Goal: Task Accomplishment & Management: Use online tool/utility

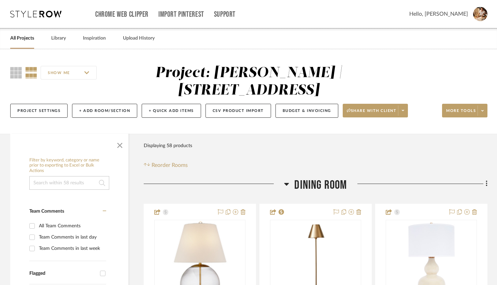
click at [23, 41] on link "All Projects" at bounding box center [22, 38] width 24 height 9
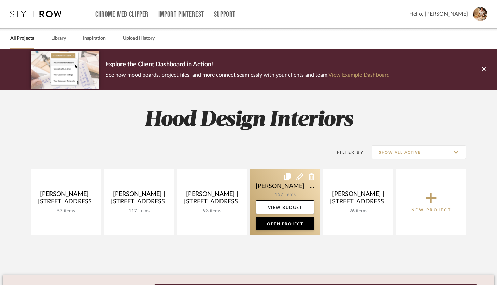
click at [281, 191] on link at bounding box center [285, 202] width 70 height 66
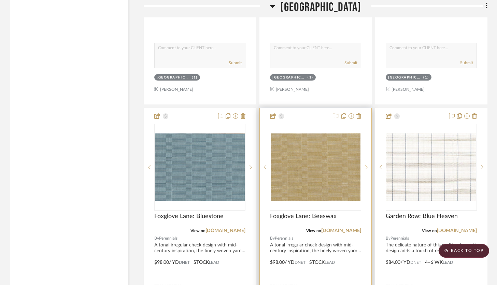
scroll to position [12814, 0]
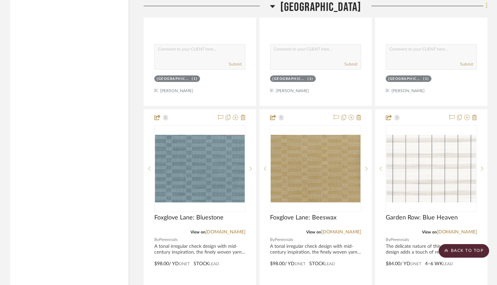
click at [487, 8] on icon at bounding box center [487, 6] width 2 height 8
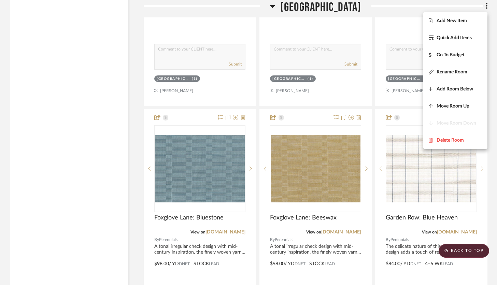
click at [492, 133] on div at bounding box center [248, 142] width 497 height 285
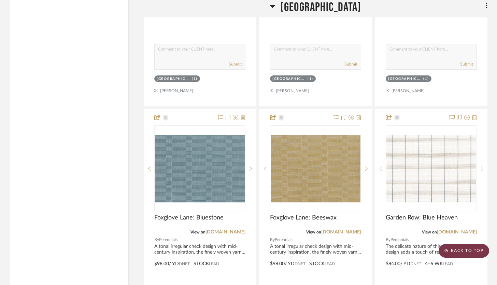
click at [484, 251] on scroll-to-top-button "BACK TO TOP" at bounding box center [464, 251] width 51 height 14
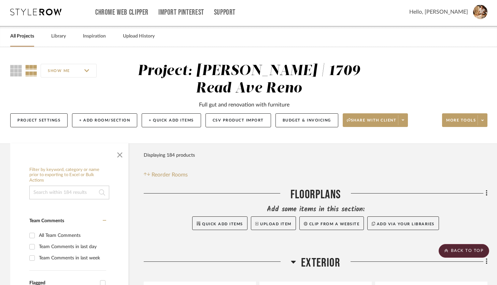
scroll to position [0, 0]
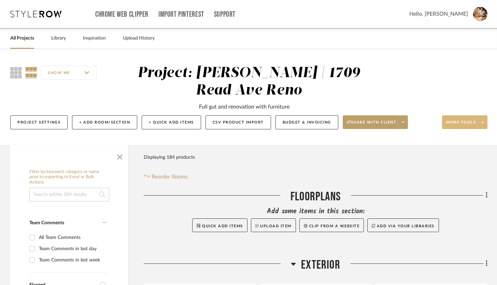
click at [484, 125] on span at bounding box center [483, 122] width 10 height 10
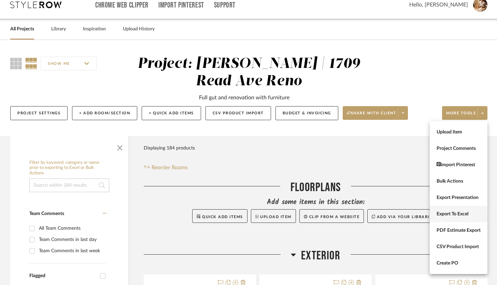
scroll to position [10, 0]
click at [458, 264] on span "Create PO" at bounding box center [459, 264] width 44 height 6
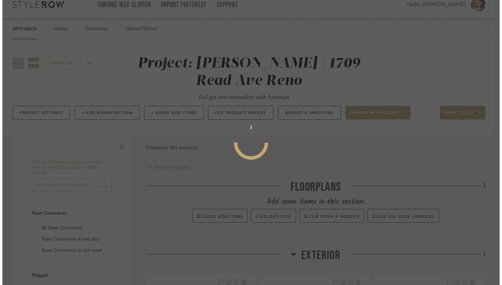
scroll to position [0, 0]
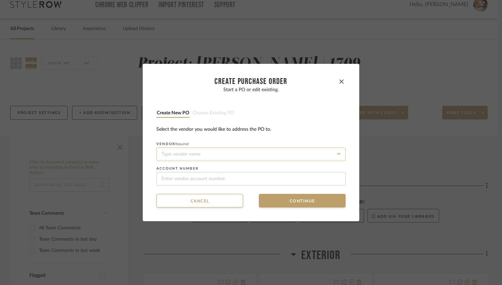
click at [287, 154] on input at bounding box center [250, 155] width 189 height 14
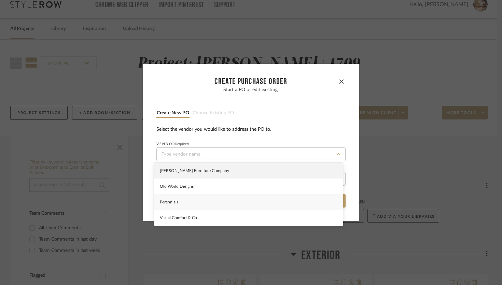
click at [162, 204] on span "Perennials" at bounding box center [169, 202] width 18 height 4
type input "Perennials"
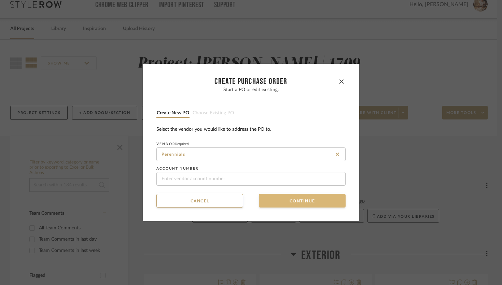
click at [291, 203] on button "Continue" at bounding box center [302, 201] width 87 height 14
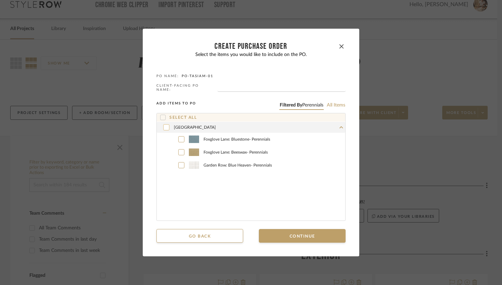
click at [165, 126] on icon at bounding box center [167, 127] width 4 height 3
click at [284, 234] on button "Continue" at bounding box center [302, 236] width 87 height 14
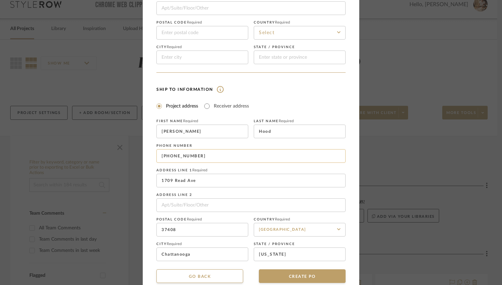
scroll to position [95, 0]
drag, startPoint x: 206, startPoint y: 183, endPoint x: 147, endPoint y: 175, distance: 59.6
click at [147, 175] on dialog-content "CREATE Purchase order Vendor and Ship To address information are optional. If y…" at bounding box center [251, 100] width 217 height 391
type input "[STREET_ADDRESS]"
type input "Apt. 1706"
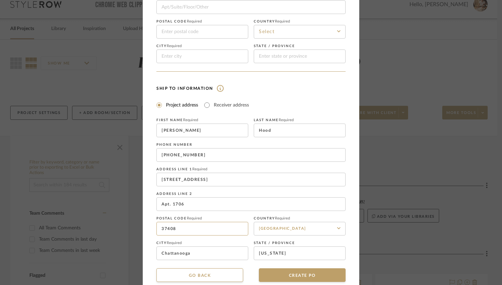
drag, startPoint x: 199, startPoint y: 231, endPoint x: 143, endPoint y: 225, distance: 56.7
click at [143, 225] on dialog-content "CREATE Purchase order Vendor and Ship To address information are optional. If y…" at bounding box center [251, 100] width 217 height 391
type input "37415"
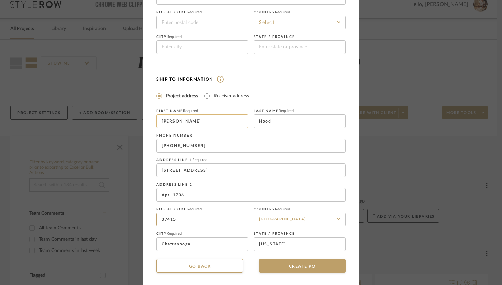
scroll to position [106, 0]
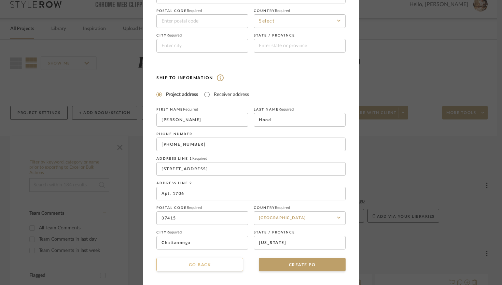
click at [207, 267] on button "Go back" at bounding box center [199, 265] width 87 height 14
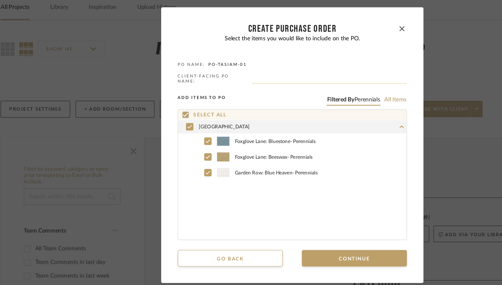
click at [257, 89] on input "text" at bounding box center [282, 88] width 128 height 7
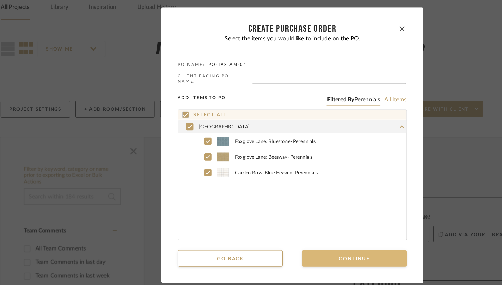
click at [331, 234] on button "Continue" at bounding box center [302, 236] width 87 height 14
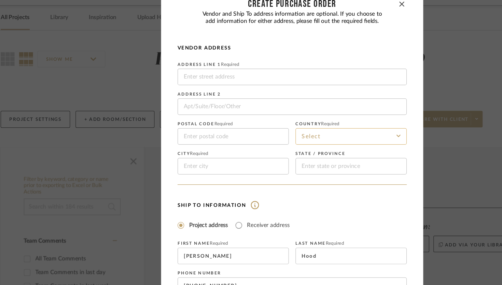
click at [274, 122] on input at bounding box center [300, 127] width 92 height 14
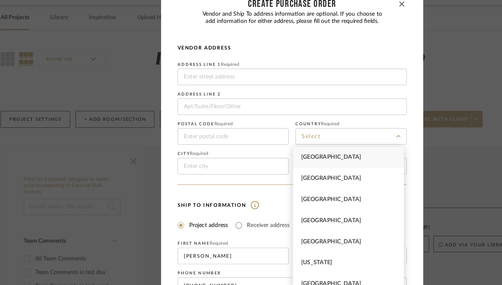
click at [284, 143] on span "[GEOGRAPHIC_DATA]" at bounding box center [283, 144] width 49 height 5
type input "[GEOGRAPHIC_DATA]"
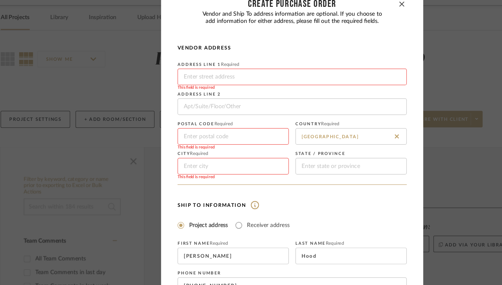
click at [190, 79] on input at bounding box center [250, 78] width 189 height 14
paste input "[STREET_ADDRESS]"
type input "[STREET_ADDRESS]"
click at [175, 124] on input at bounding box center [202, 127] width 92 height 14
click at [216, 104] on input at bounding box center [250, 103] width 189 height 14
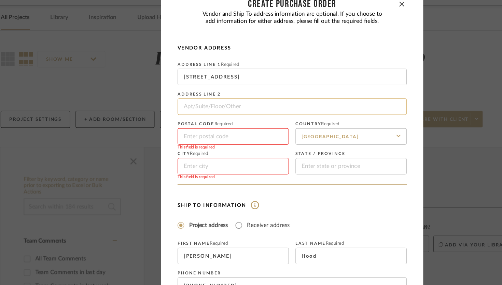
paste input "Suite 227"
type input "Suite 227"
click at [221, 151] on input at bounding box center [202, 152] width 92 height 14
type input "[GEOGRAPHIC_DATA]"
click at [283, 153] on input at bounding box center [300, 152] width 92 height 14
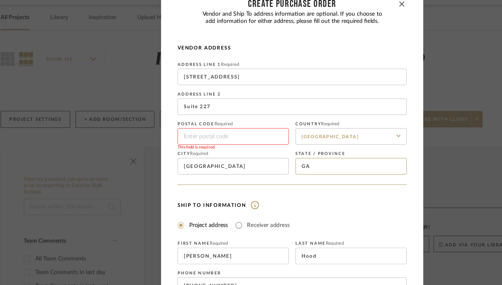
type input "GA"
click at [174, 127] on input at bounding box center [202, 127] width 92 height 14
paste input "30305"
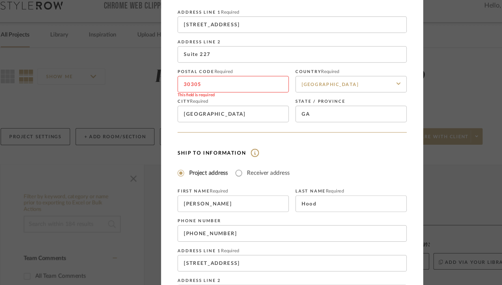
scroll to position [50, 0]
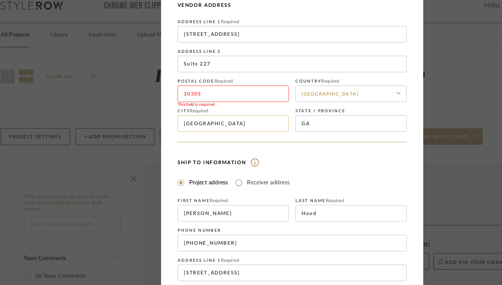
type input "30305"
click at [212, 105] on input "[GEOGRAPHIC_DATA]" at bounding box center [202, 102] width 92 height 14
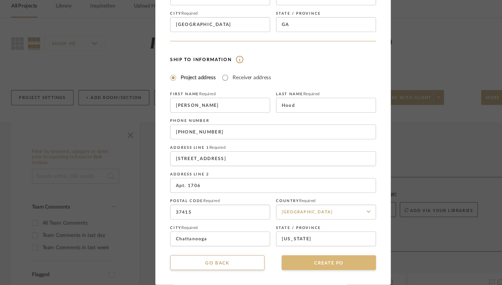
click at [308, 266] on button "CREATE PO" at bounding box center [302, 265] width 87 height 14
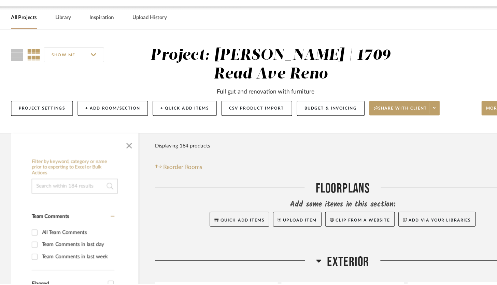
scroll to position [10, 0]
